Goal: Task Accomplishment & Management: Use online tool/utility

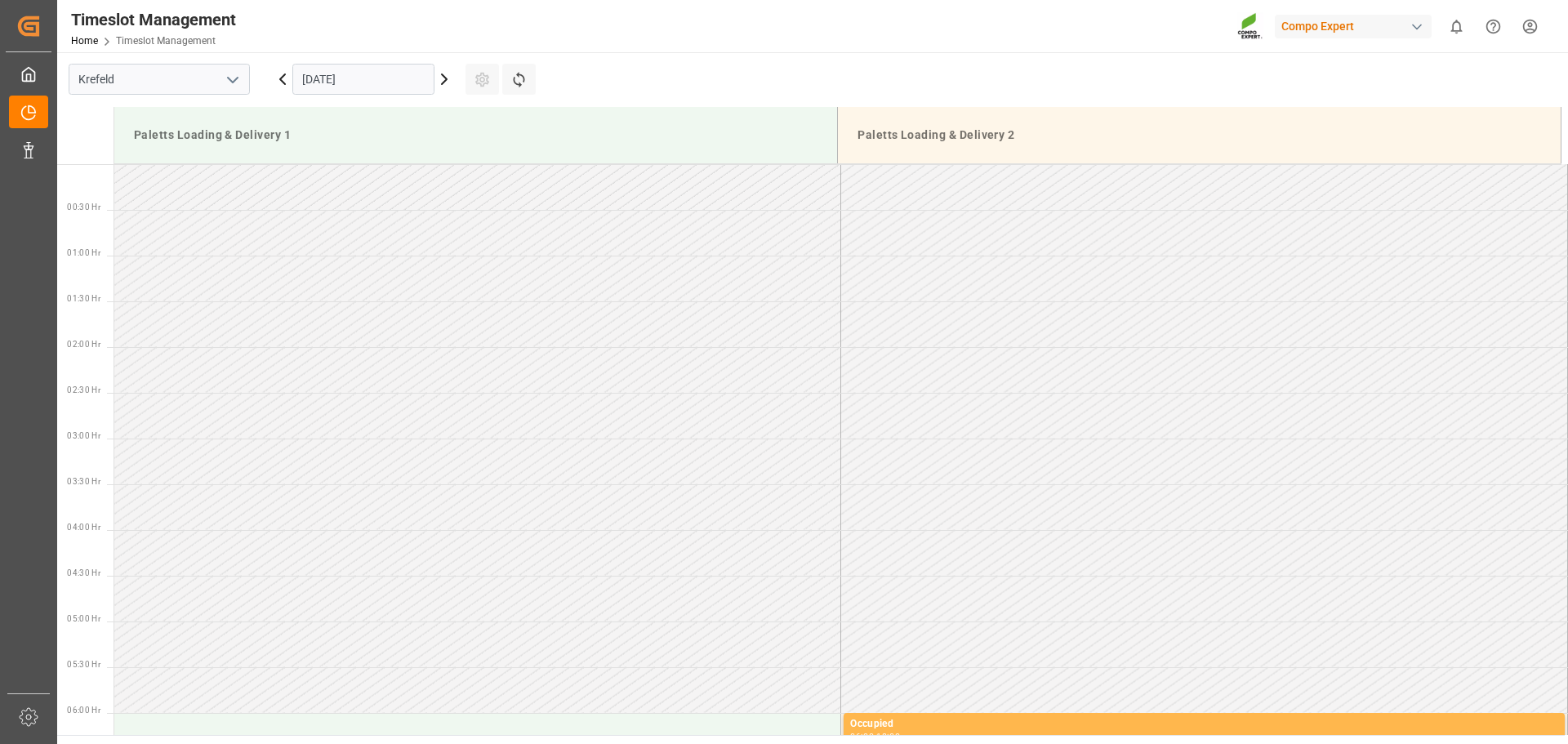
scroll to position [996, 0]
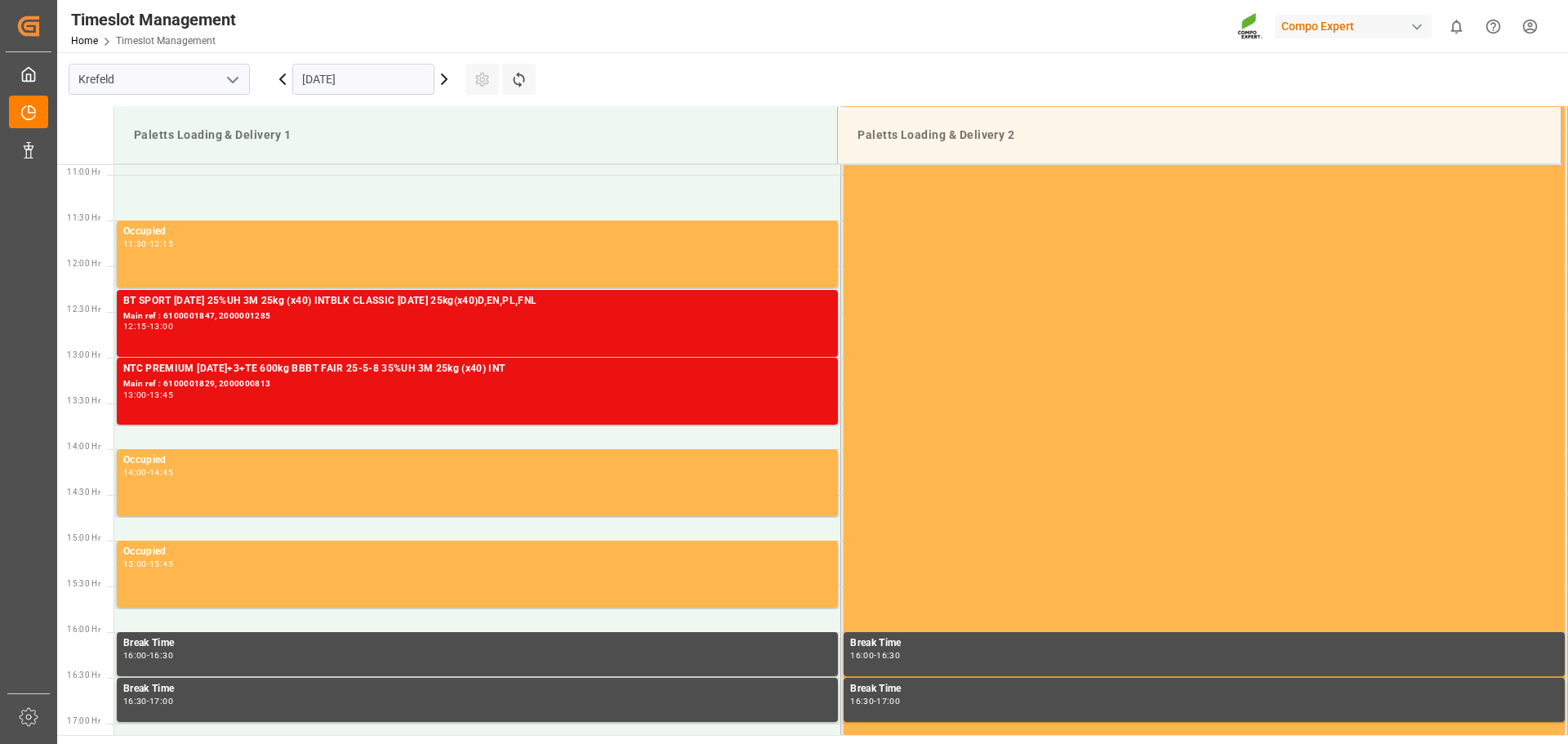
click at [283, 76] on icon at bounding box center [282, 79] width 5 height 9
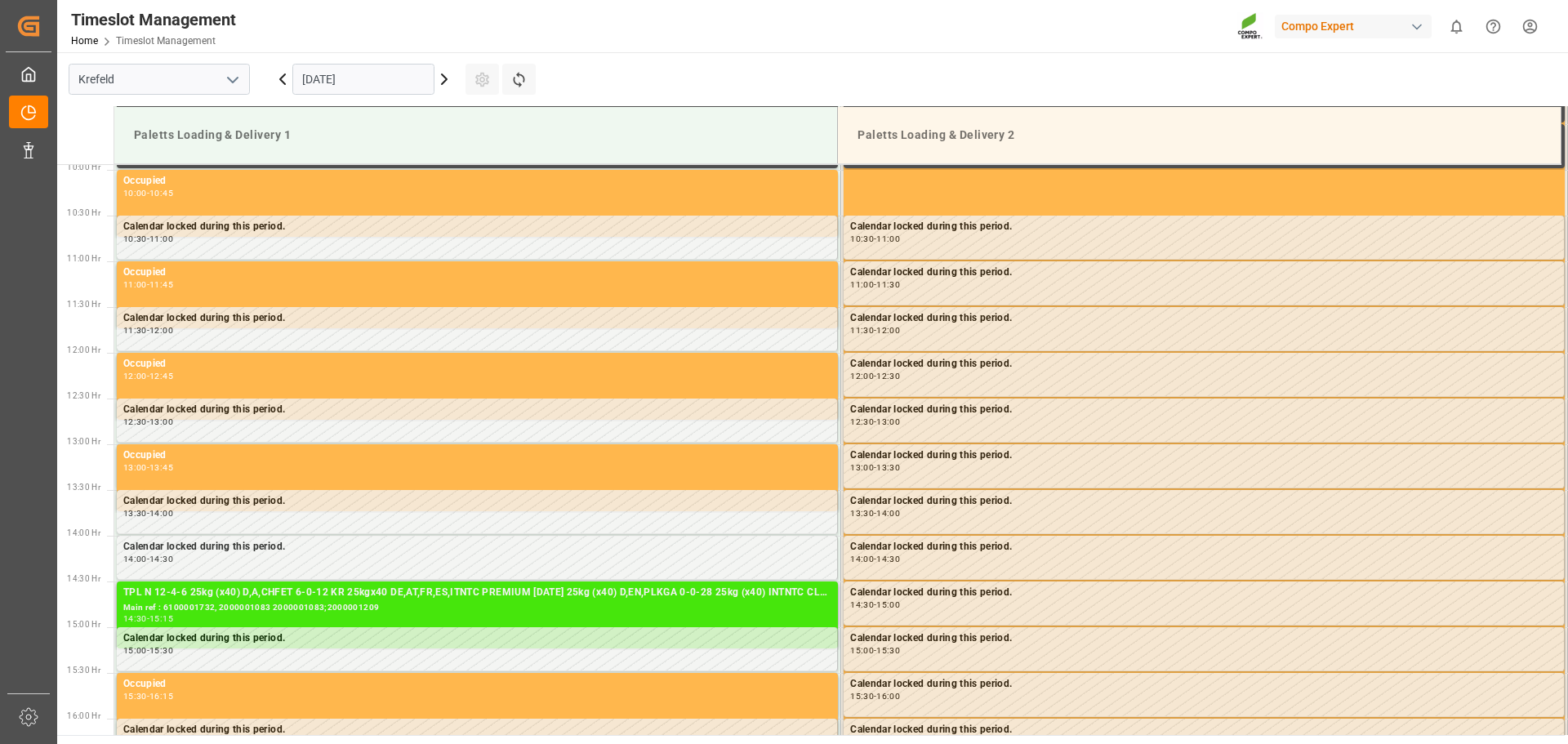
scroll to position [903, 0]
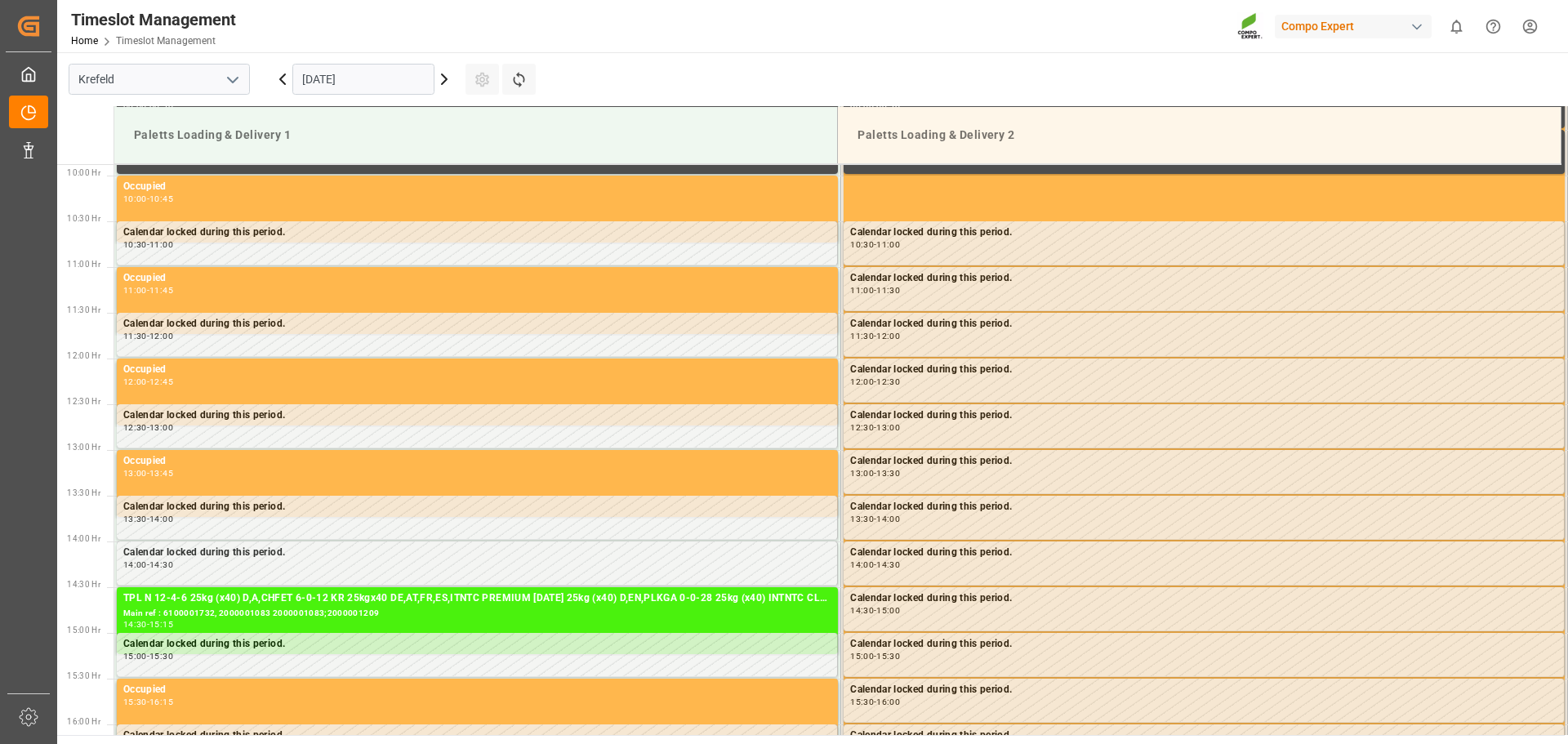
click at [285, 85] on icon at bounding box center [282, 79] width 20 height 20
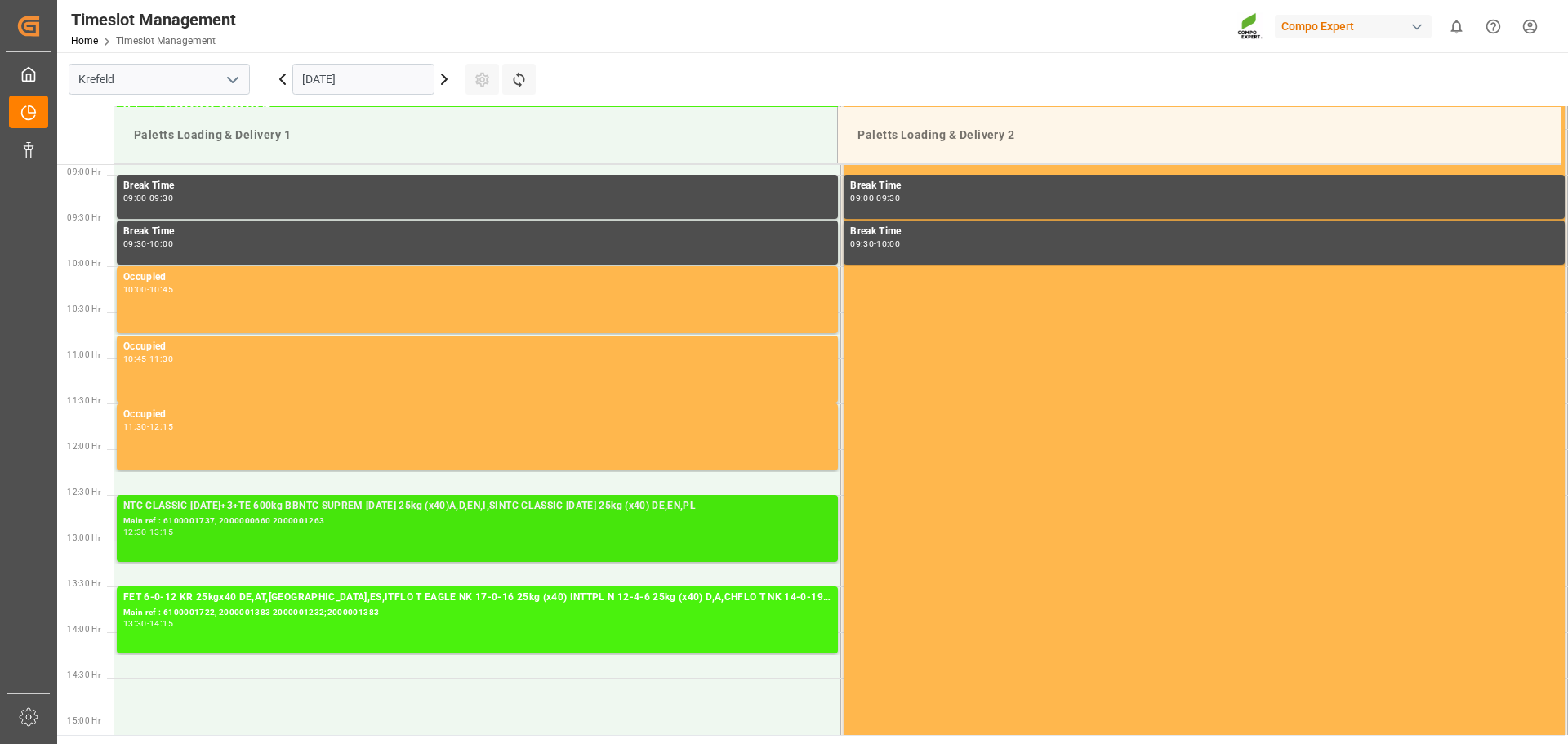
scroll to position [822, 0]
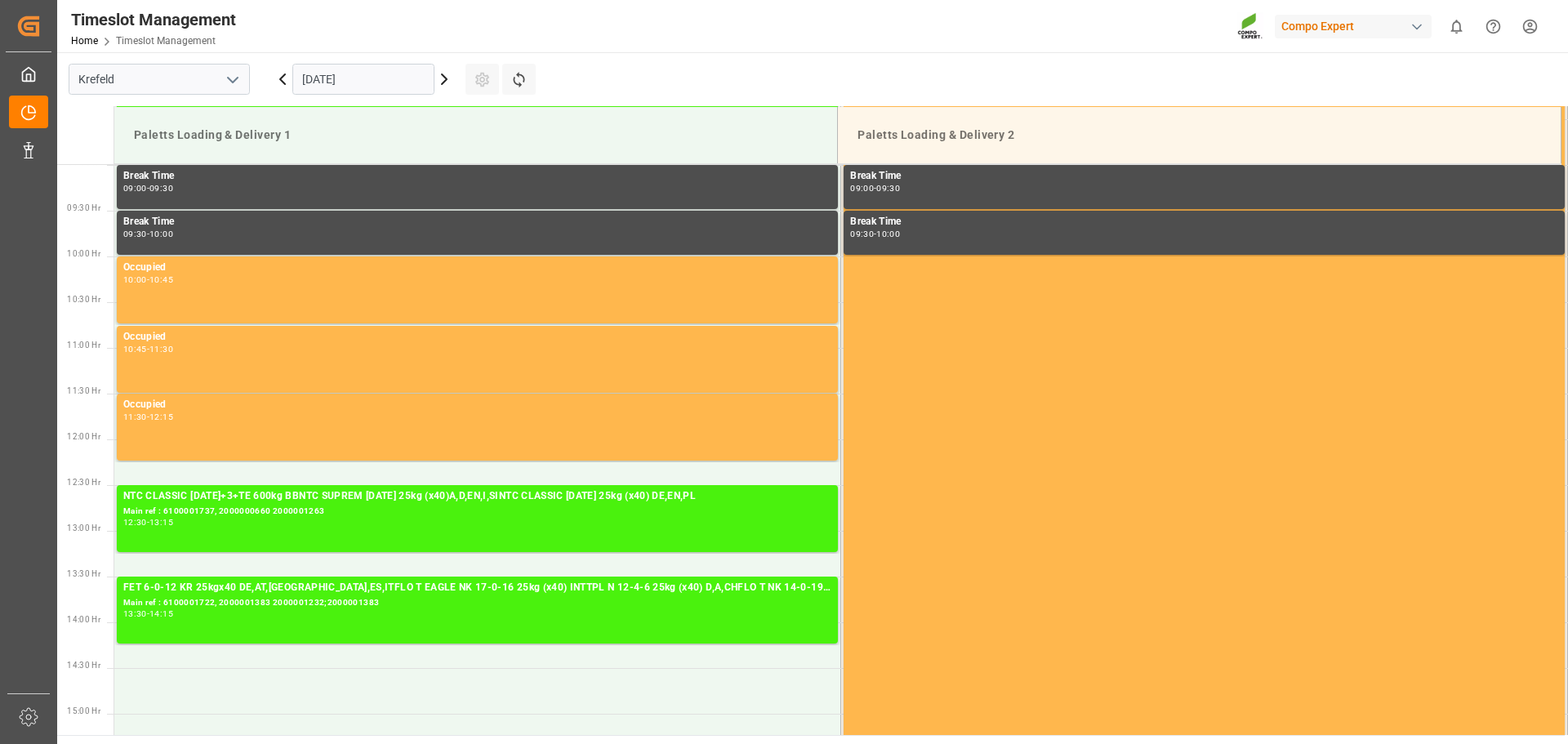
click at [440, 83] on icon at bounding box center [444, 79] width 20 height 20
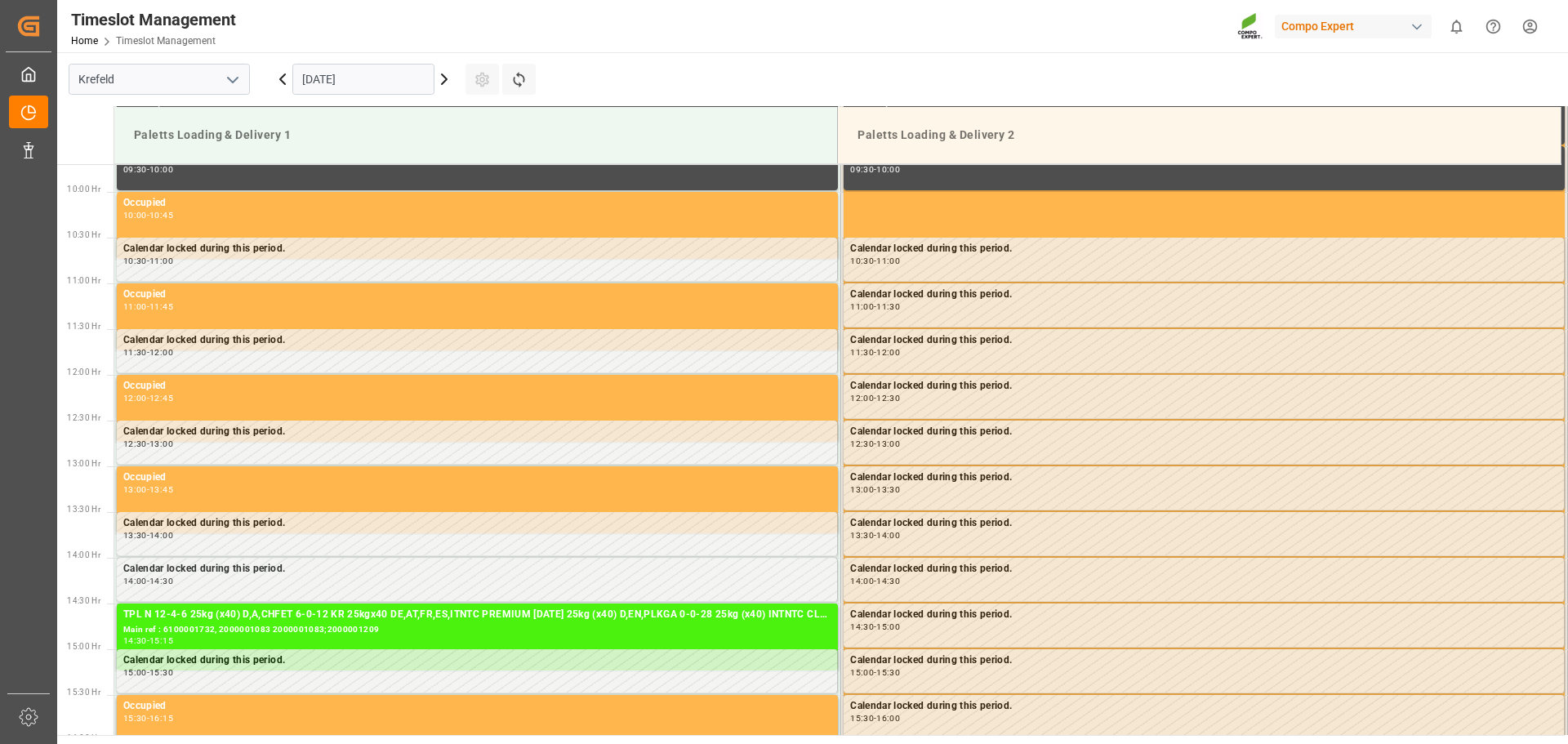
scroll to position [904, 0]
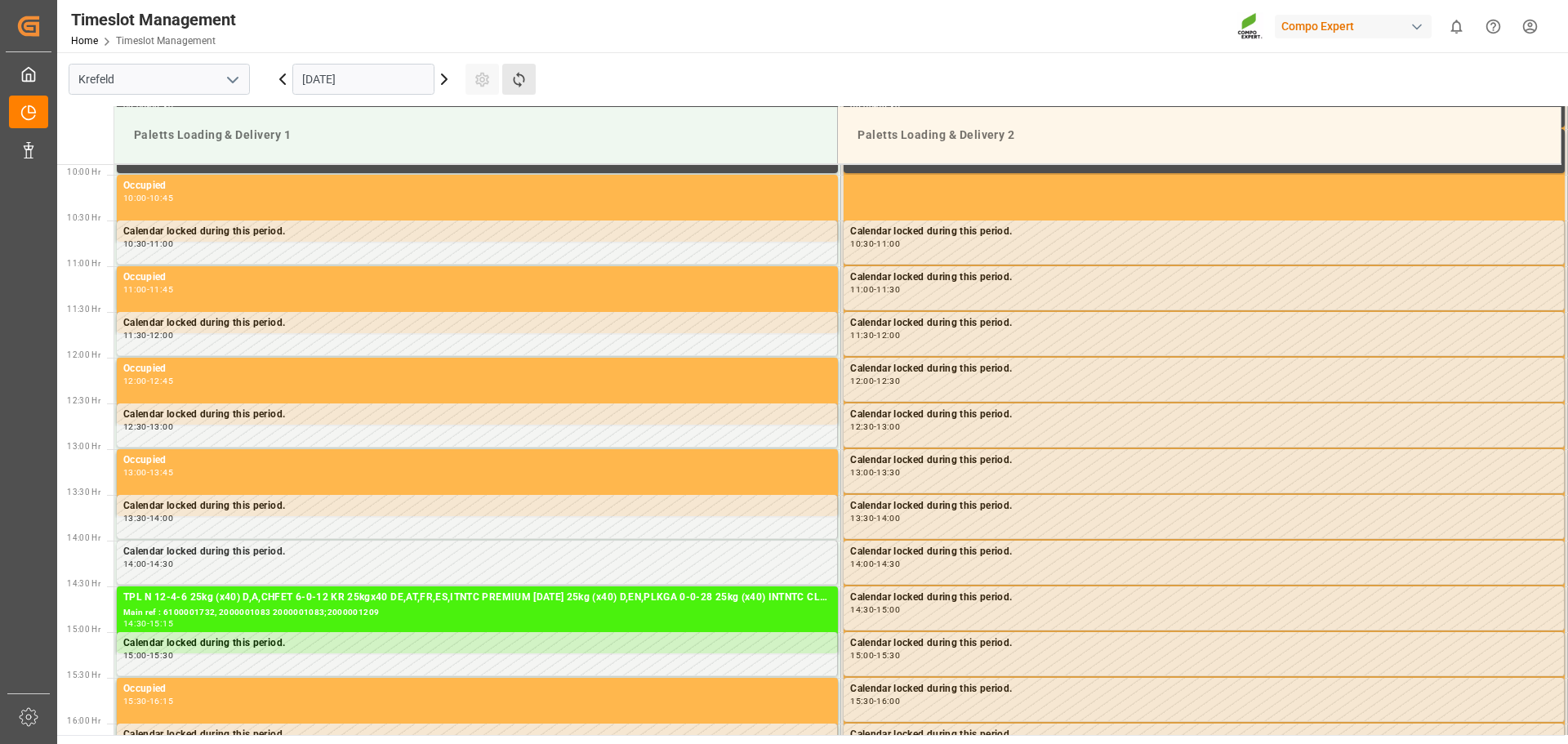
click at [517, 89] on button "Refresh Time Slots" at bounding box center [520, 79] width 34 height 31
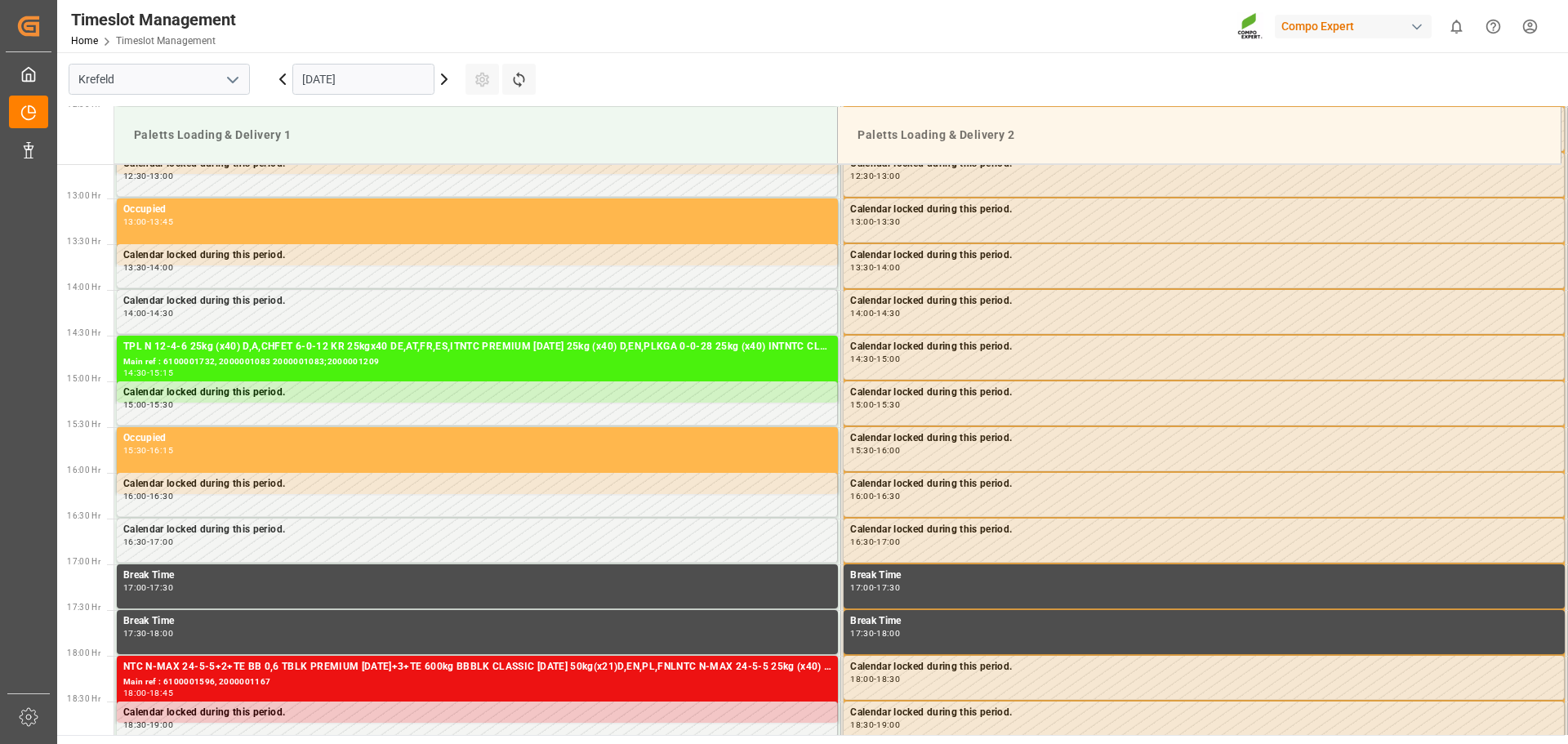
scroll to position [1159, 0]
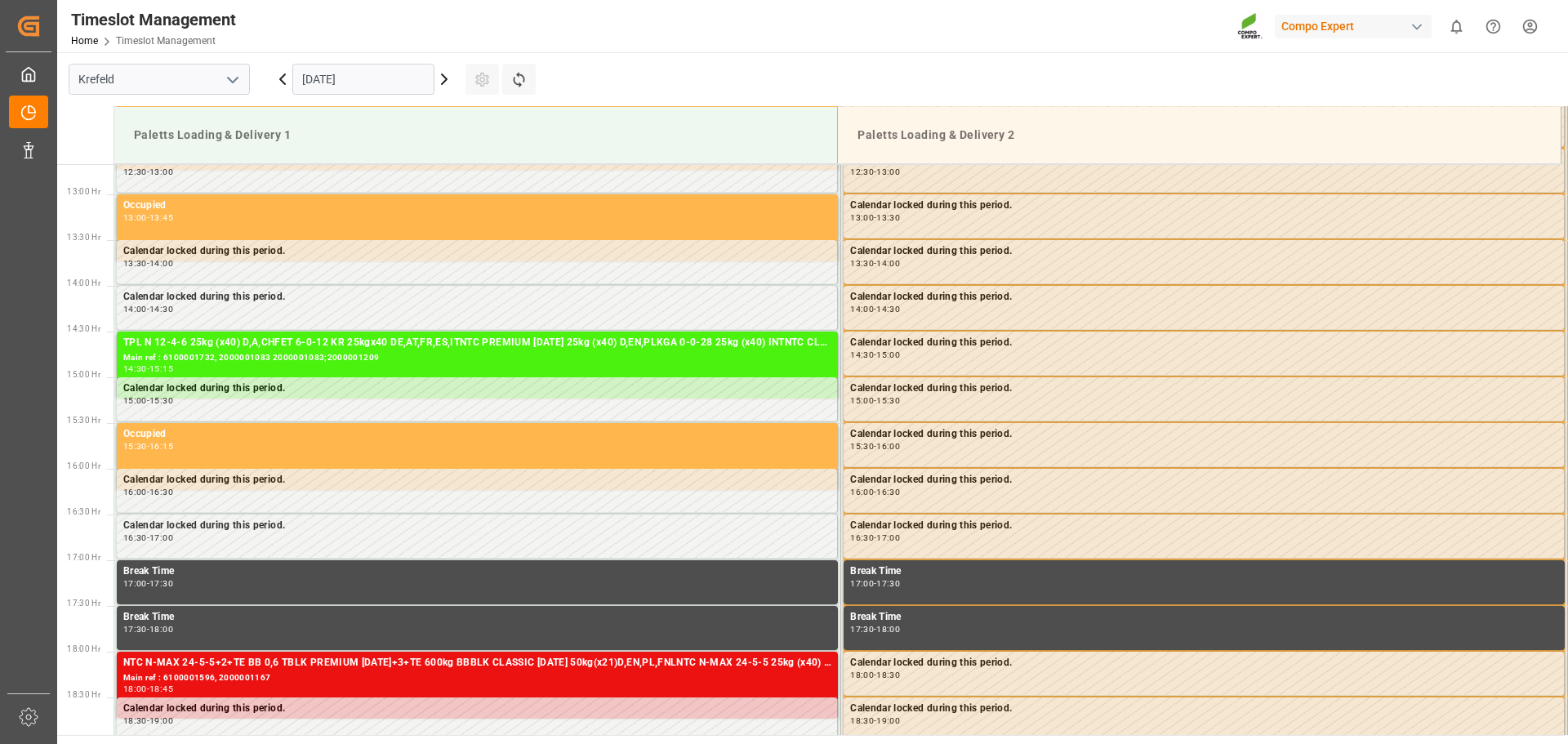
click at [278, 80] on icon at bounding box center [282, 79] width 20 height 20
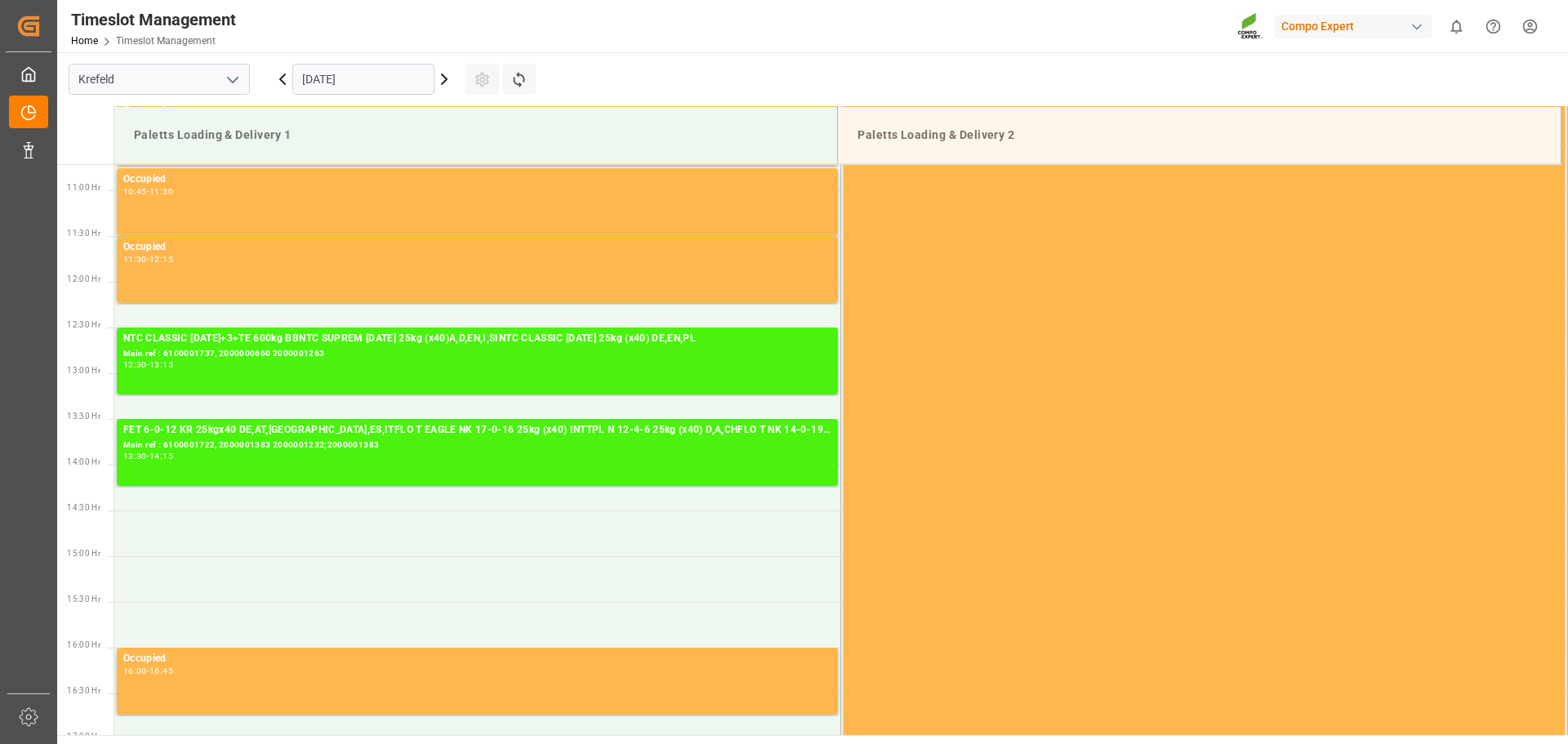
scroll to position [996, 0]
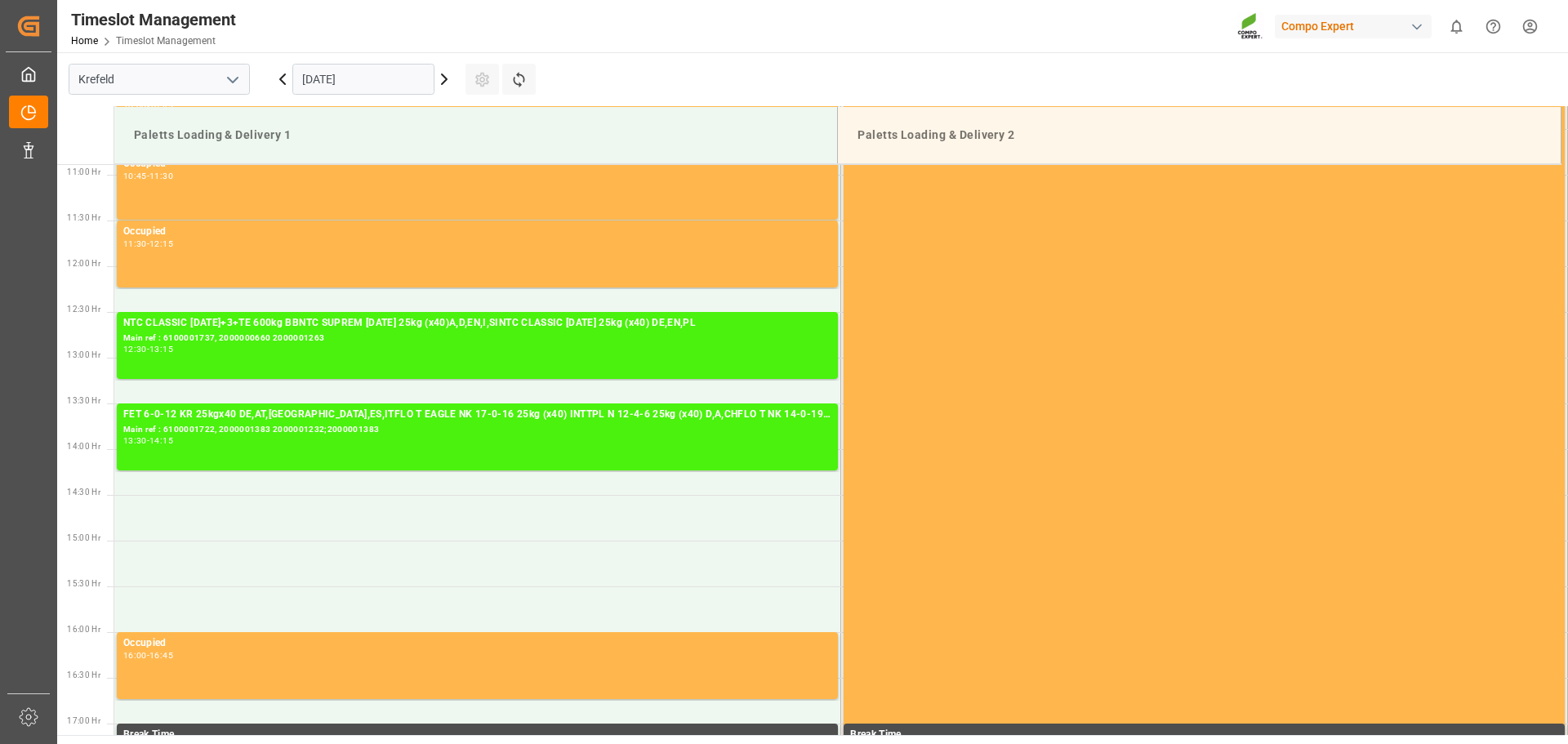
click at [449, 85] on icon at bounding box center [444, 79] width 20 height 20
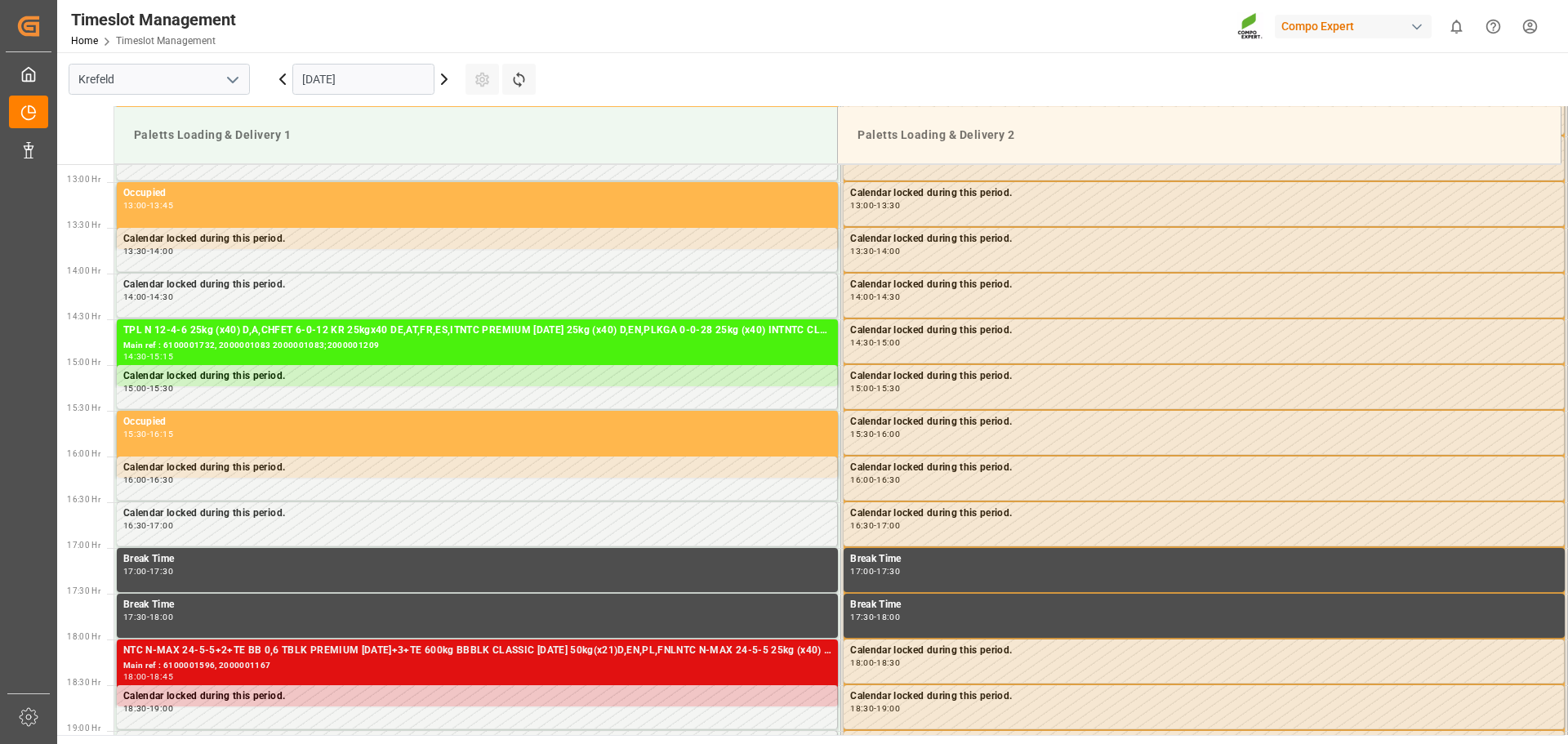
scroll to position [1159, 0]
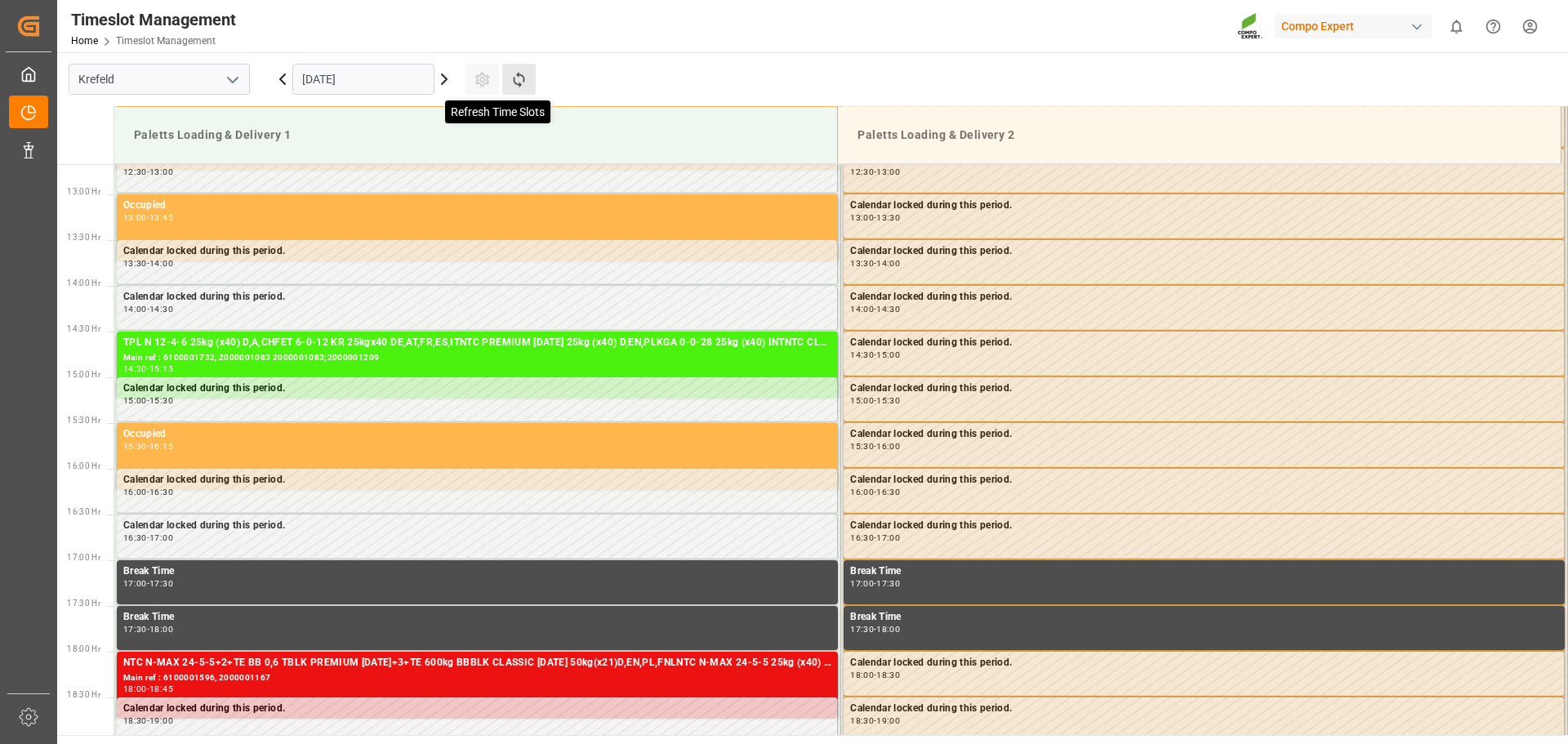
click at [515, 83] on icon at bounding box center [519, 79] width 11 height 15
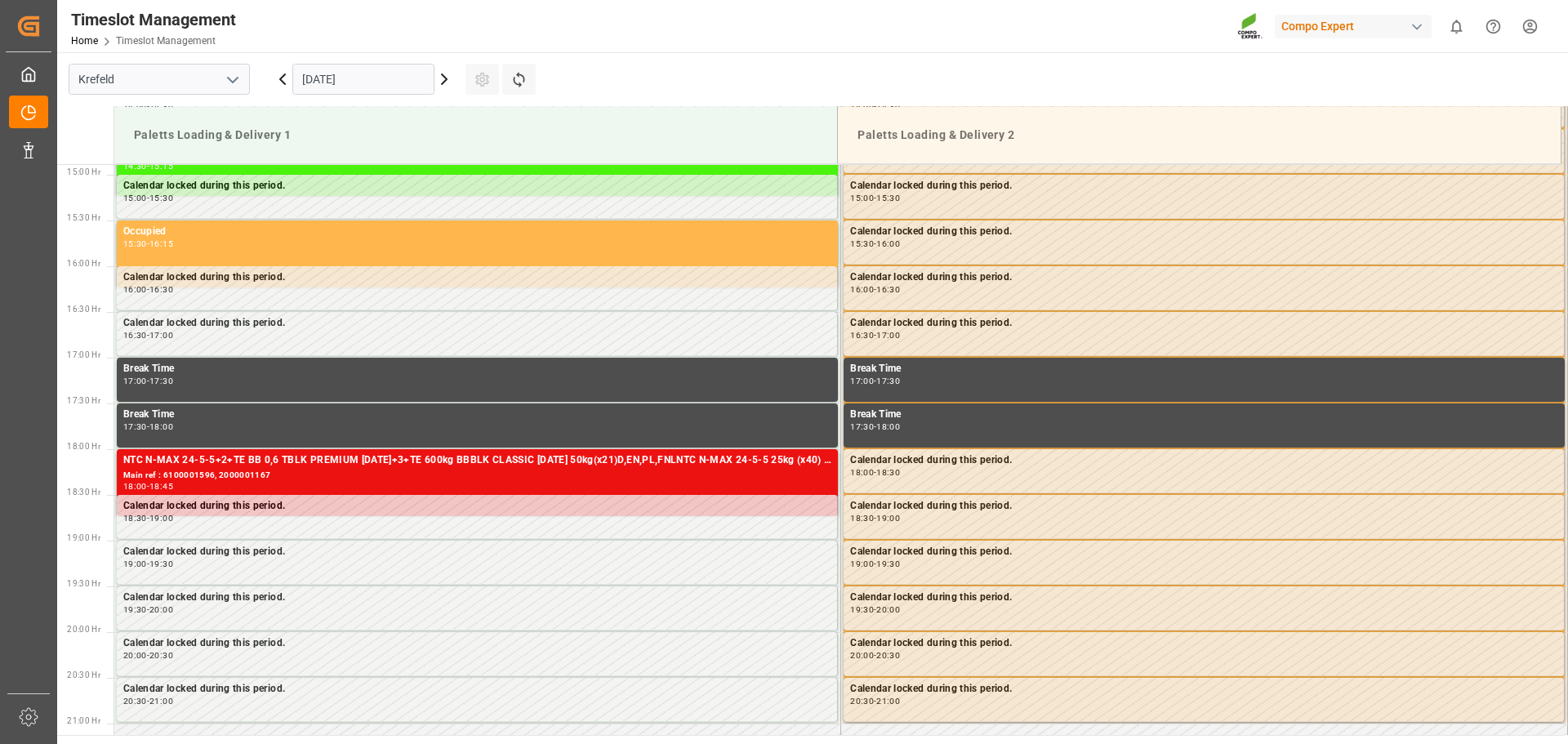
scroll to position [1323, 0]
